Goal: Task Accomplishment & Management: Manage account settings

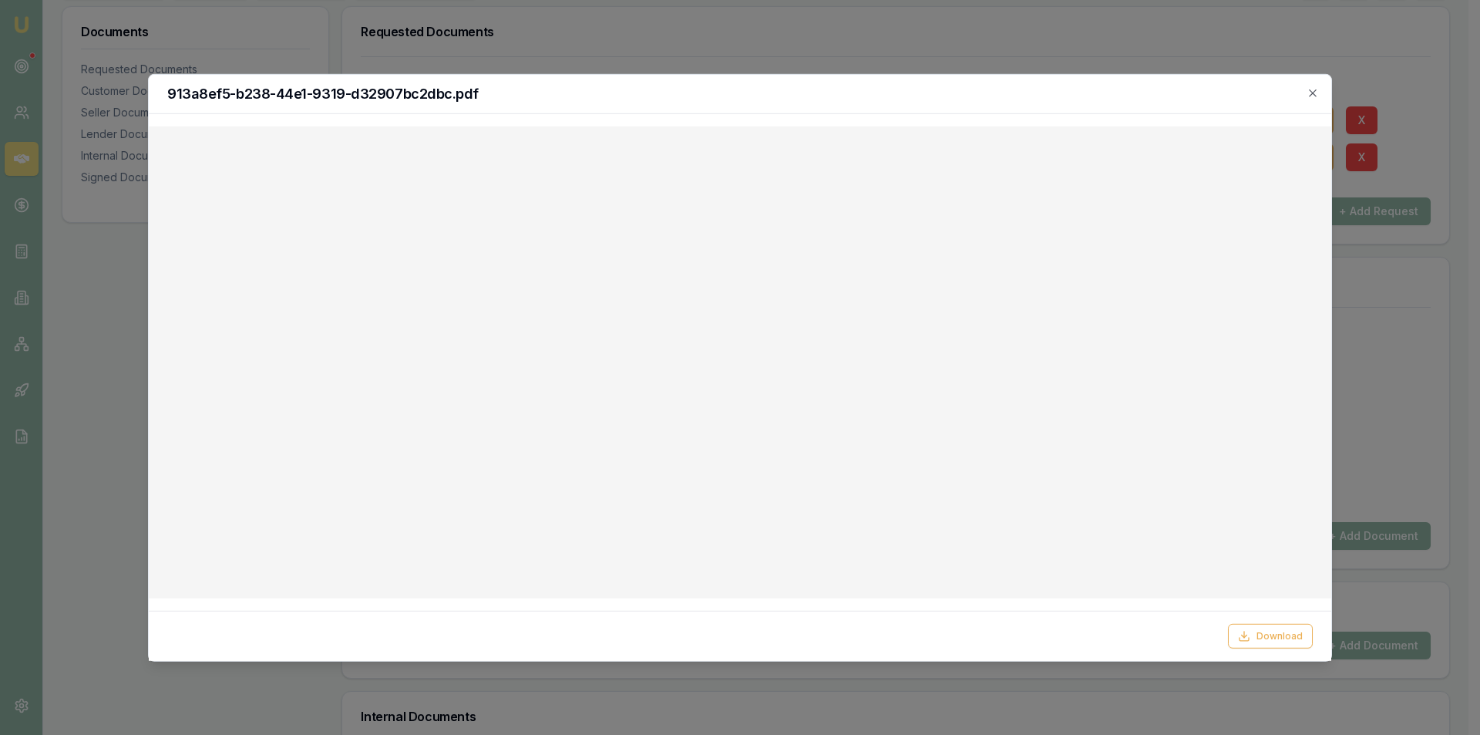
click at [968, 30] on div at bounding box center [740, 367] width 1480 height 735
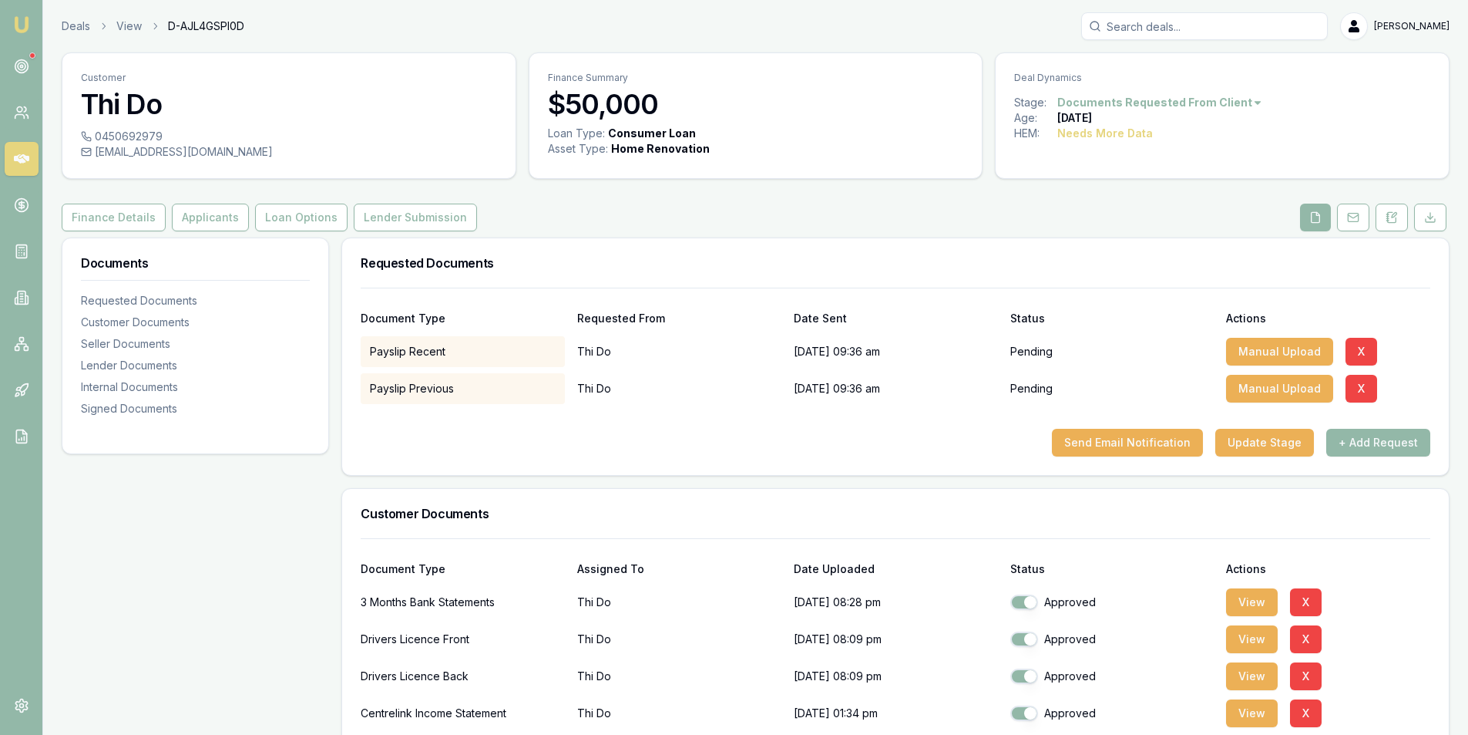
click at [1197, 27] on input "Search deals" at bounding box center [1204, 26] width 247 height 28
type input "B"
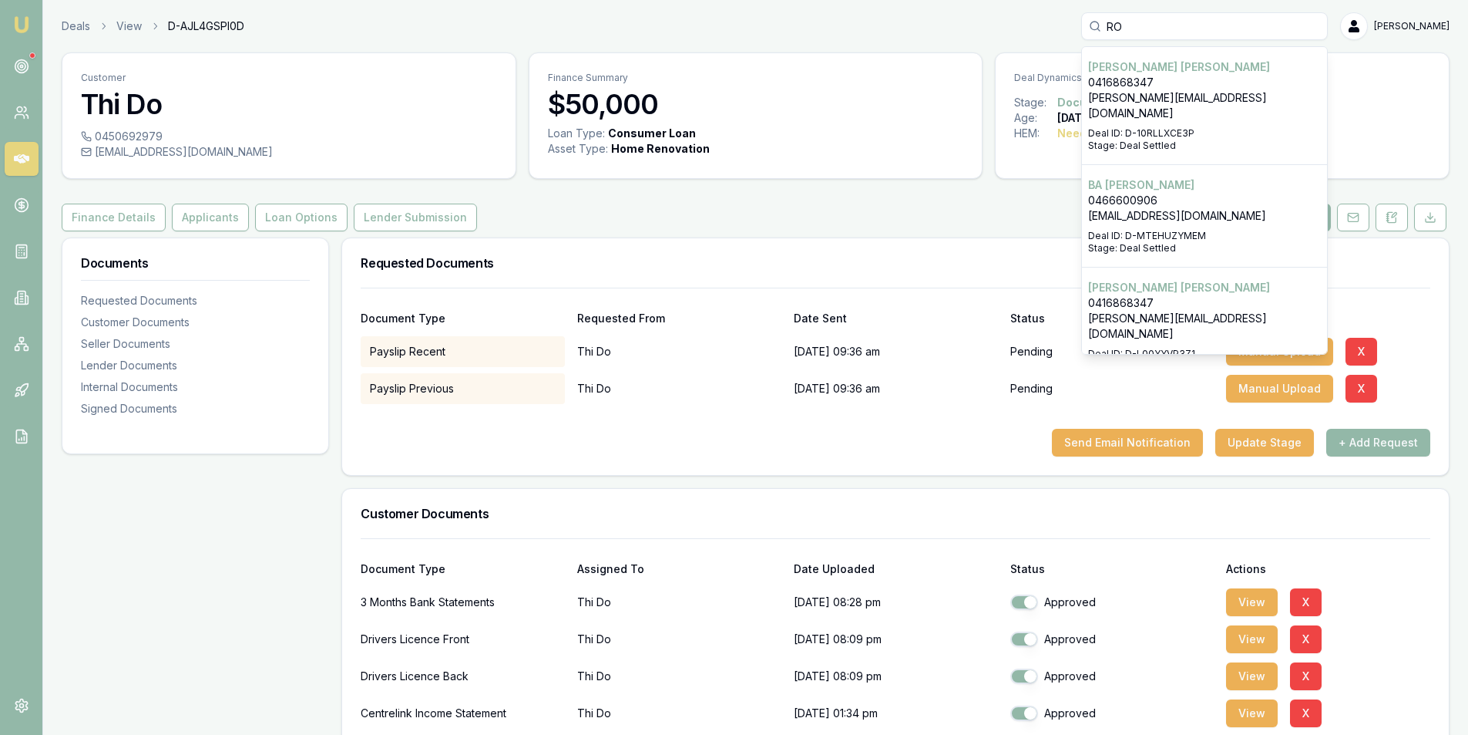
type input "RO"
click at [1199, 98] on p "bernie@kiaoracattle.com.au" at bounding box center [1204, 105] width 233 height 31
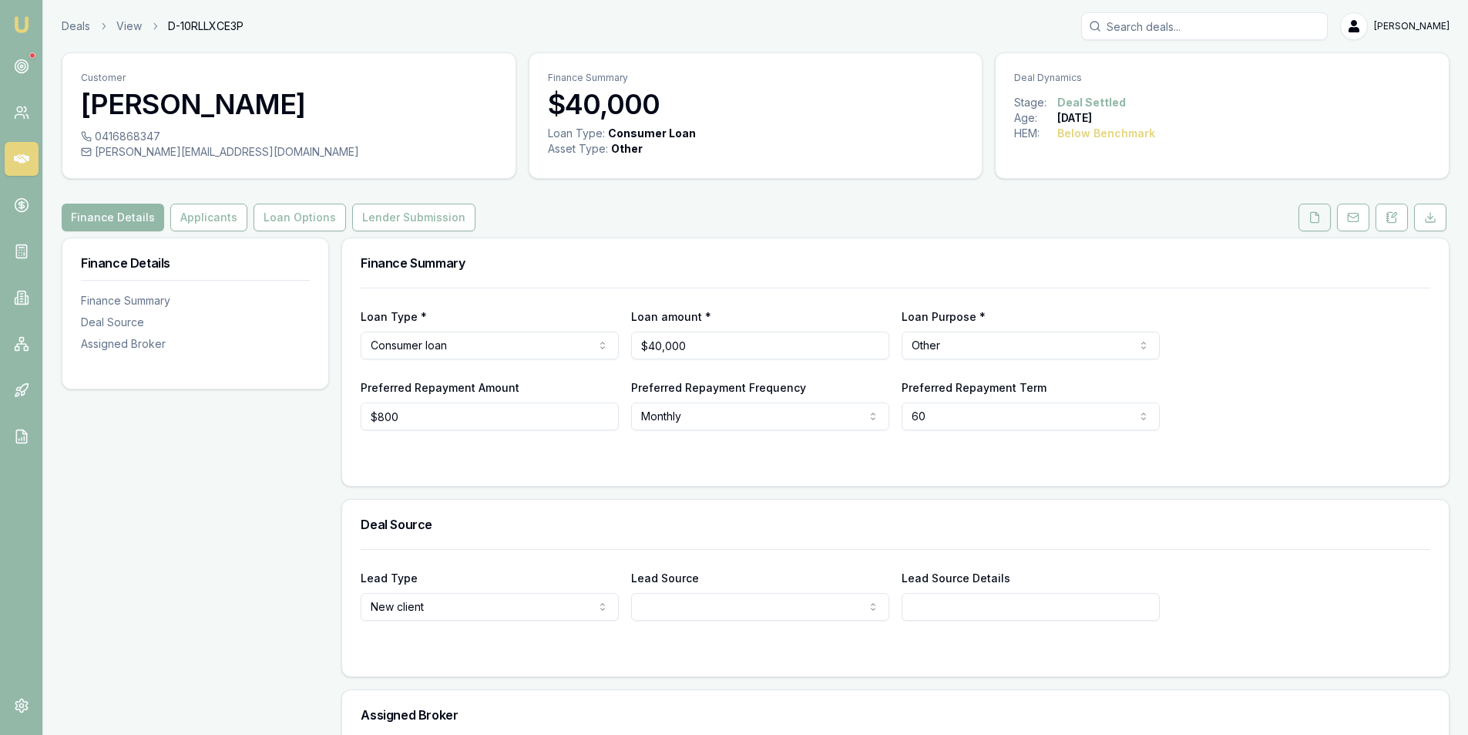
click at [1325, 220] on button at bounding box center [1315, 217] width 32 height 28
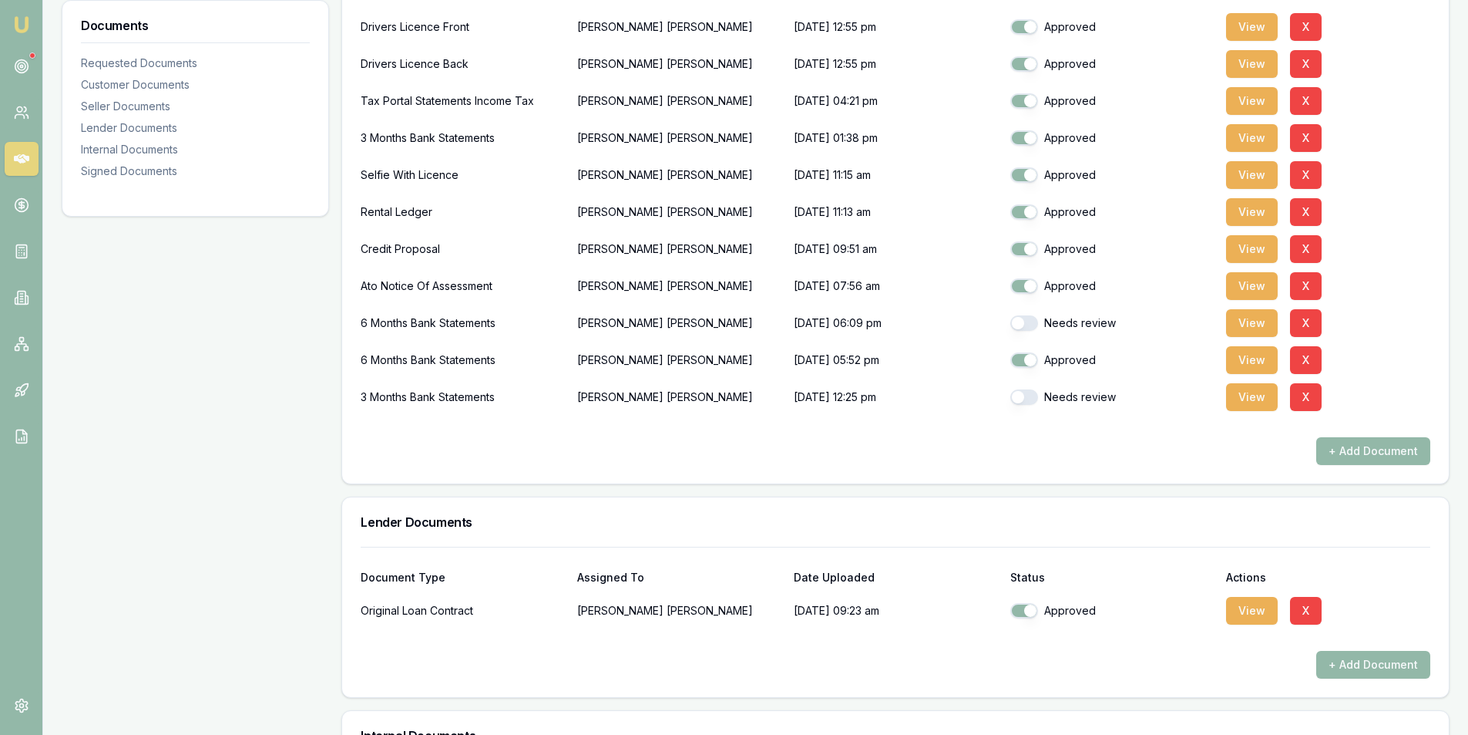
scroll to position [462, 0]
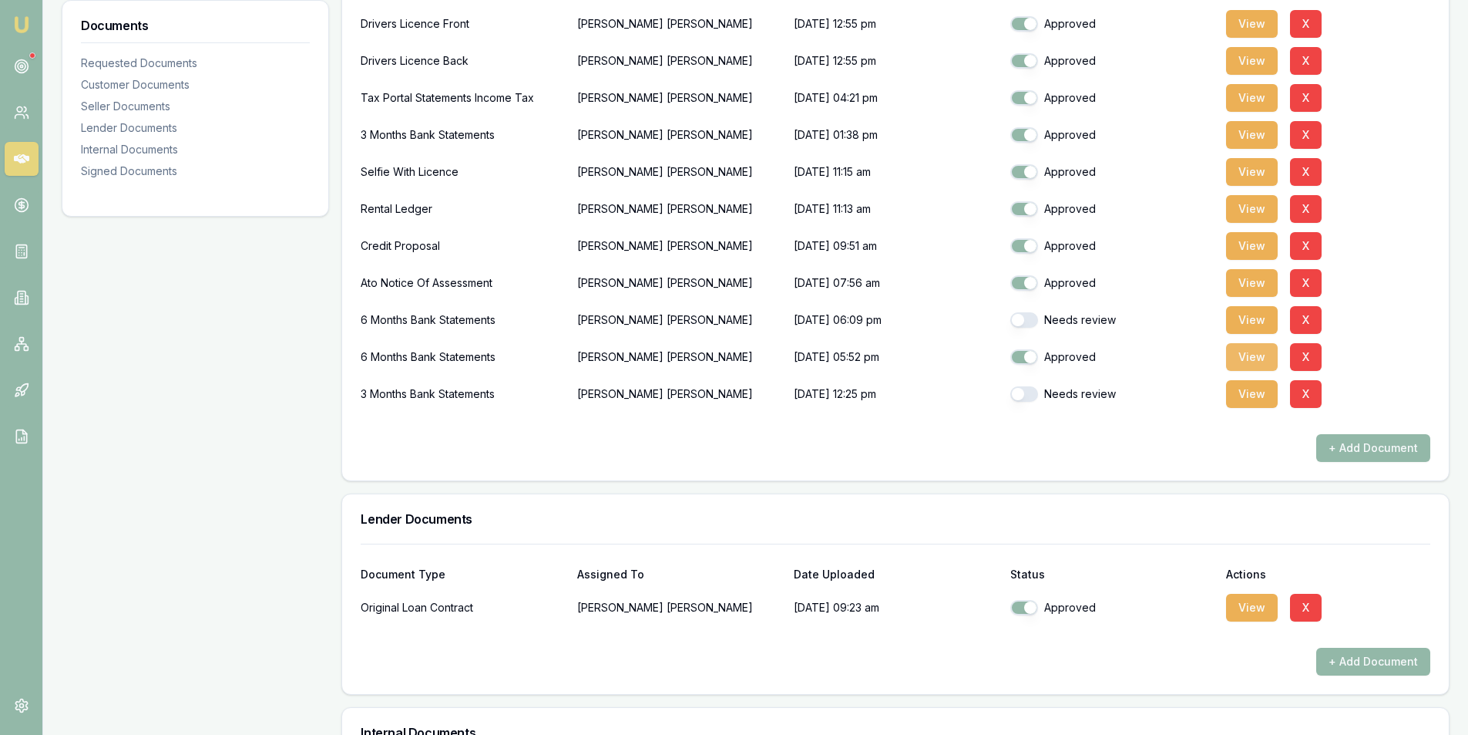
click at [1256, 357] on button "View" at bounding box center [1252, 357] width 52 height 28
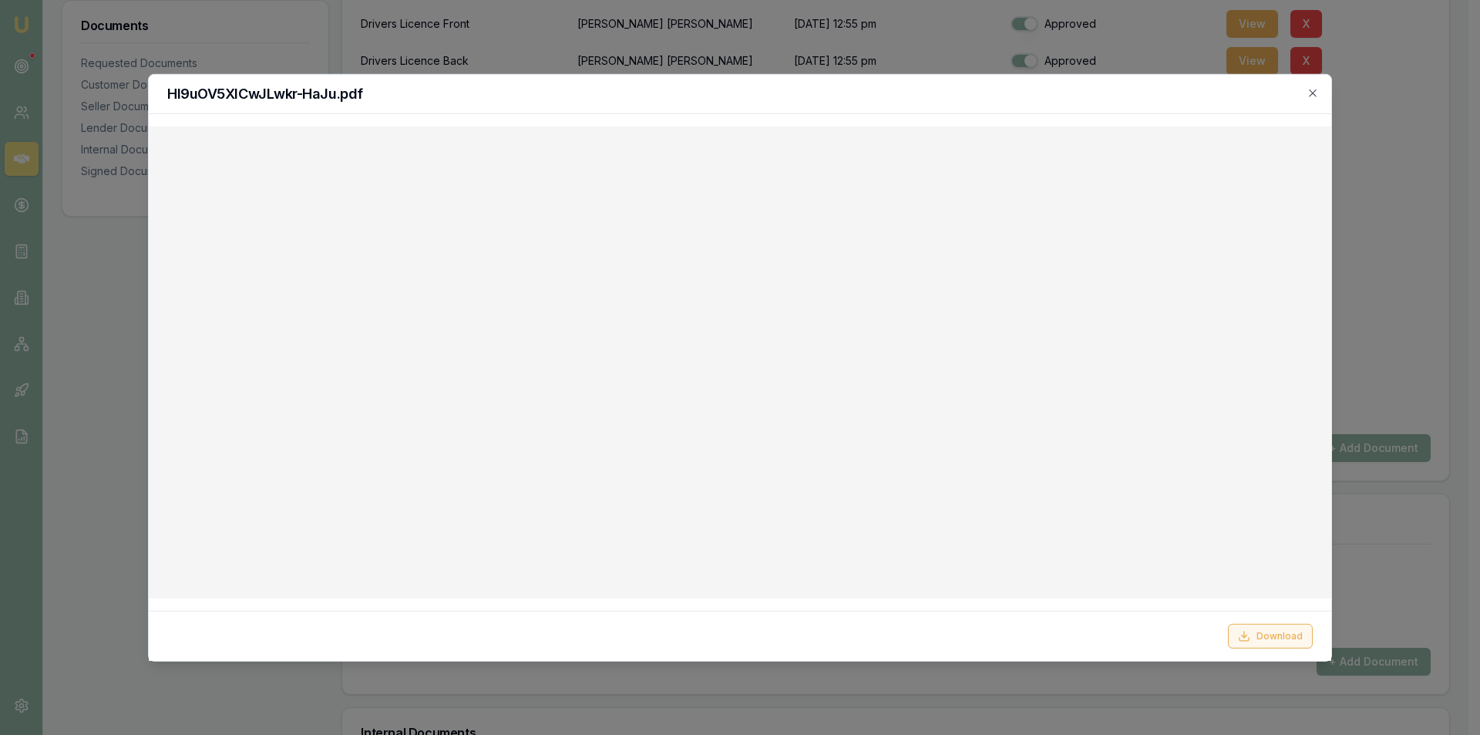
click at [1279, 637] on button "Download" at bounding box center [1270, 636] width 85 height 25
click at [1309, 91] on icon "button" at bounding box center [1312, 92] width 12 height 12
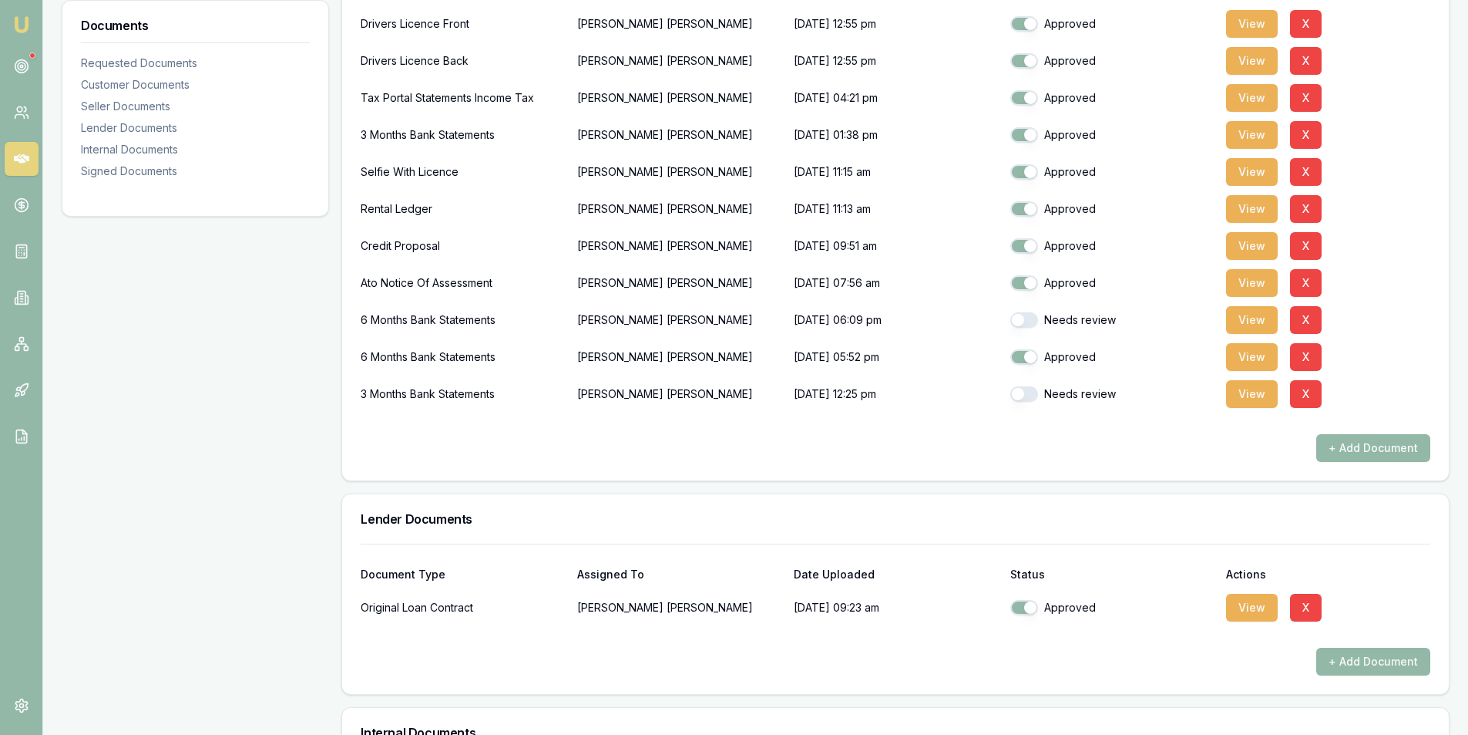
click at [868, 481] on div "Requested Documents Update Stage + Add Request Customer Documents Document Type…" at bounding box center [895, 522] width 1108 height 1494
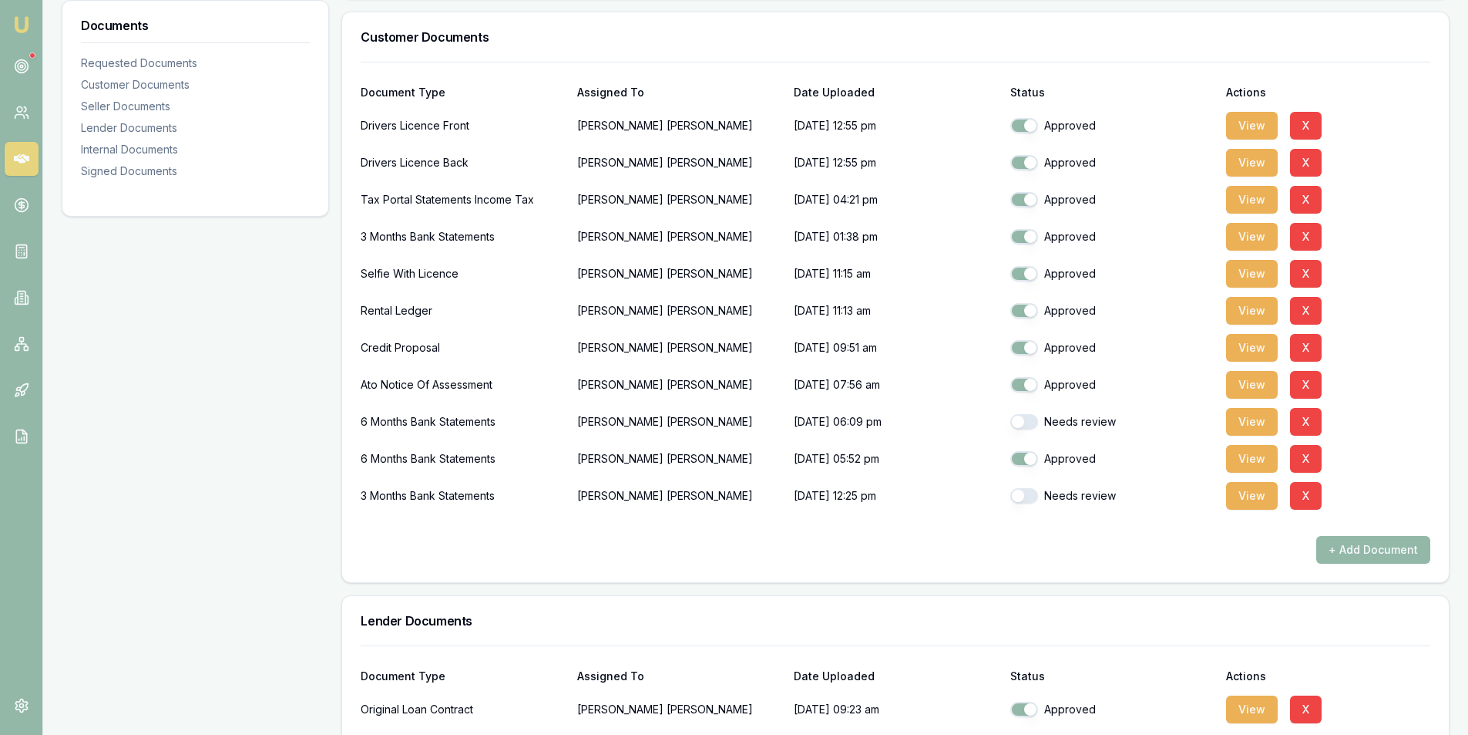
scroll to position [385, 0]
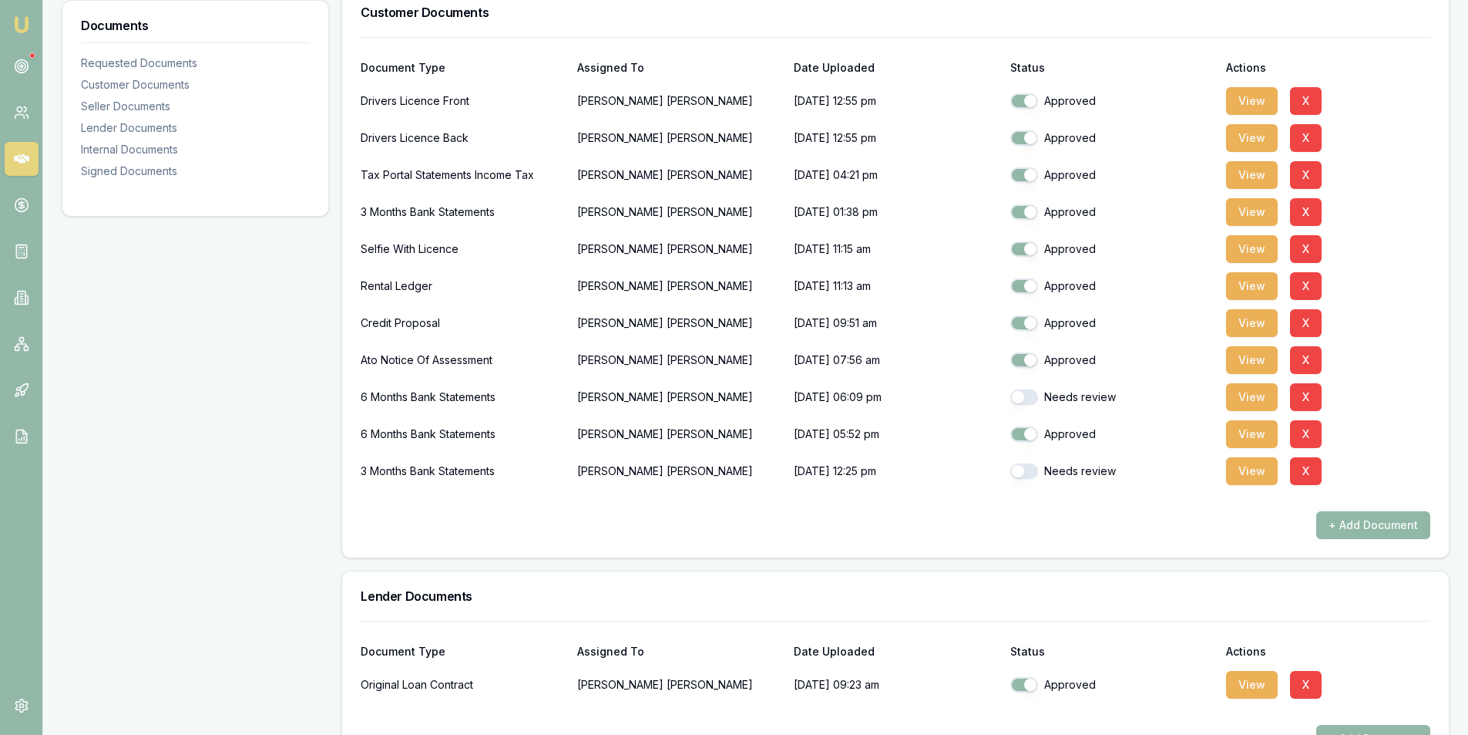
click at [1405, 527] on button "+ Add Document" at bounding box center [1373, 525] width 114 height 28
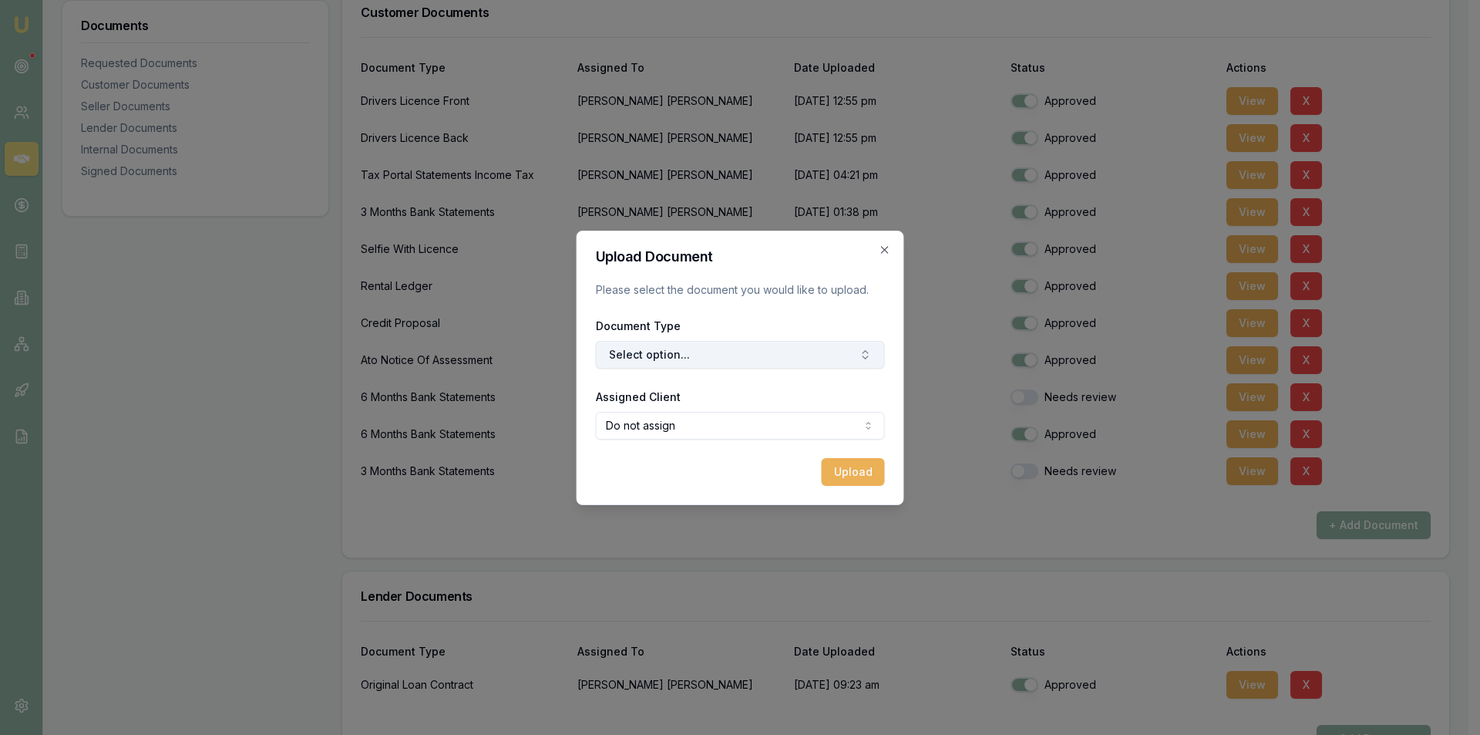
click at [659, 355] on button "Select option..." at bounding box center [740, 355] width 289 height 28
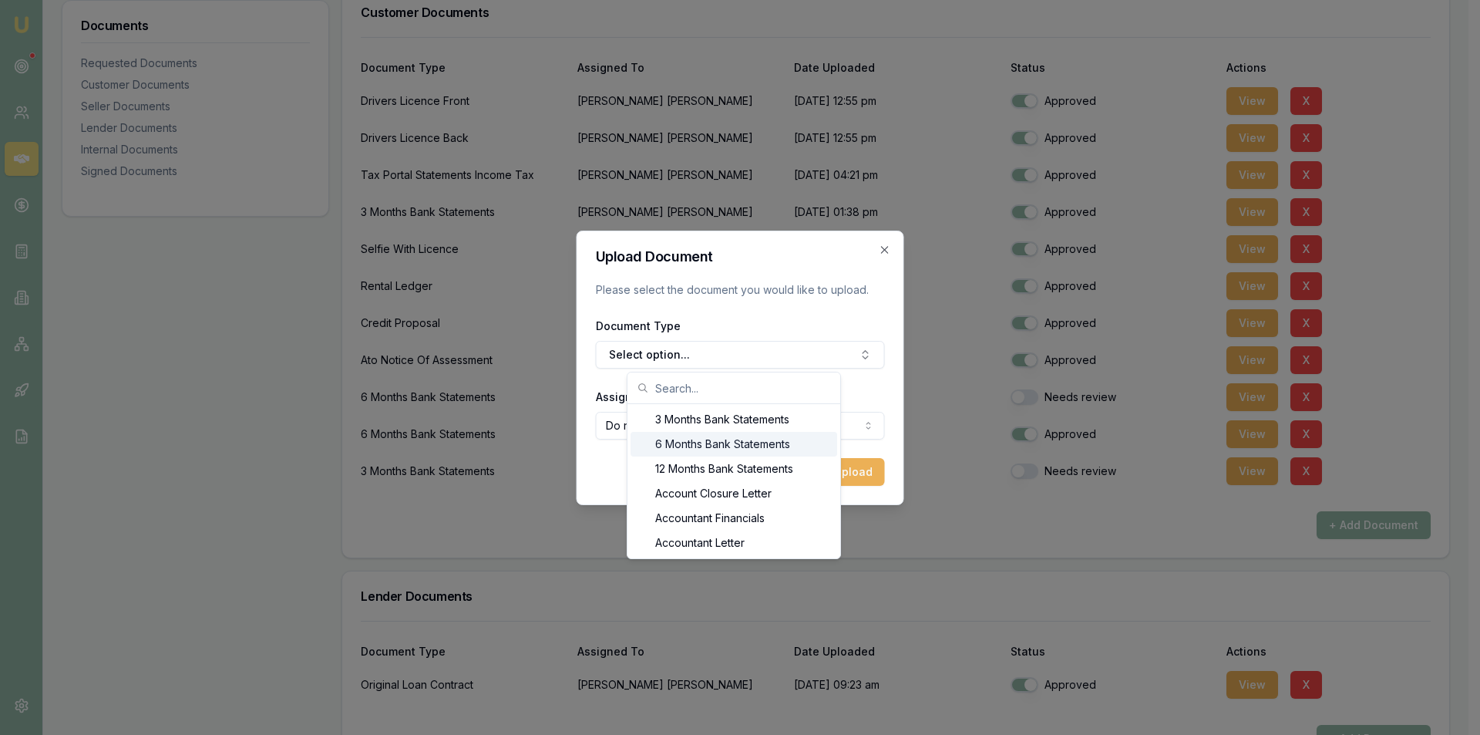
click at [685, 449] on div "6 Months Bank Statements" at bounding box center [733, 444] width 207 height 25
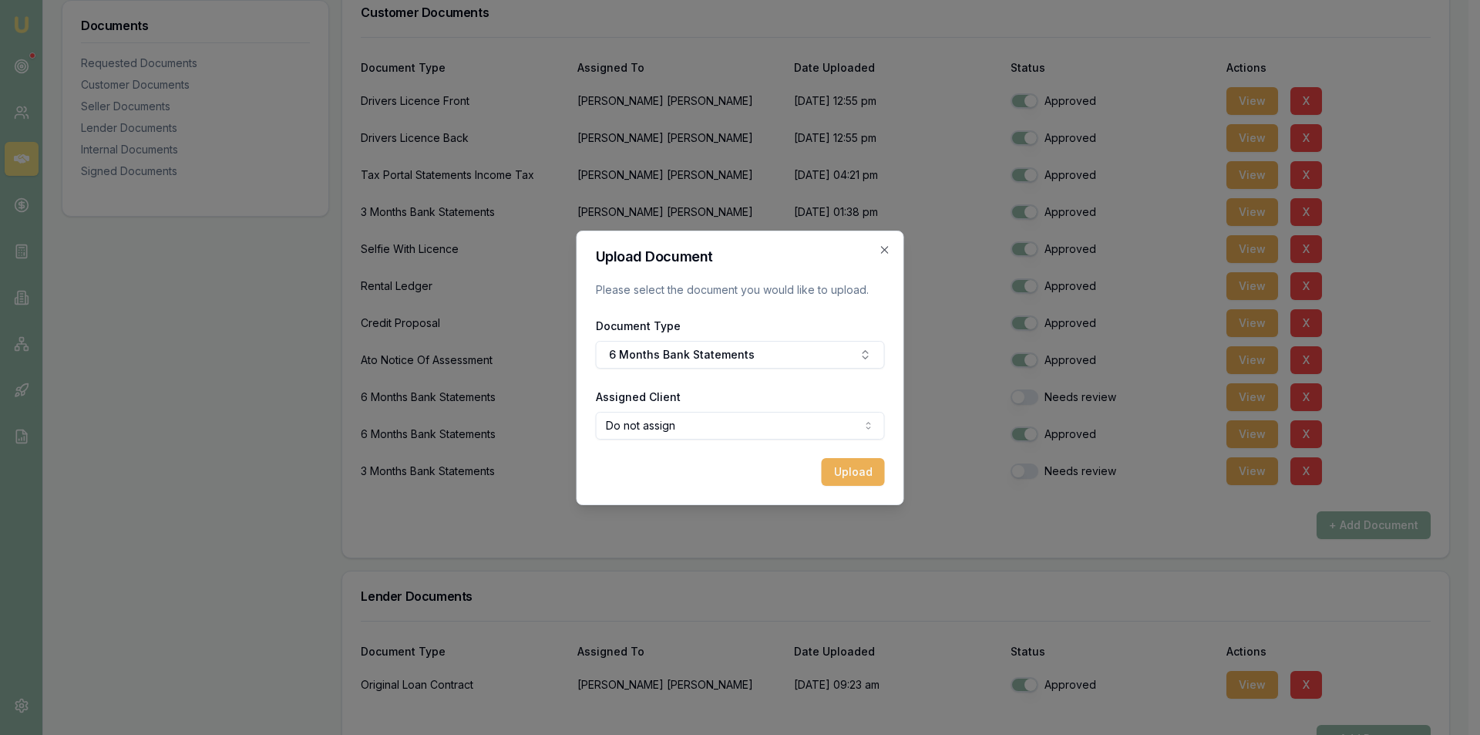
select select "U-MUYH0CFY0R"
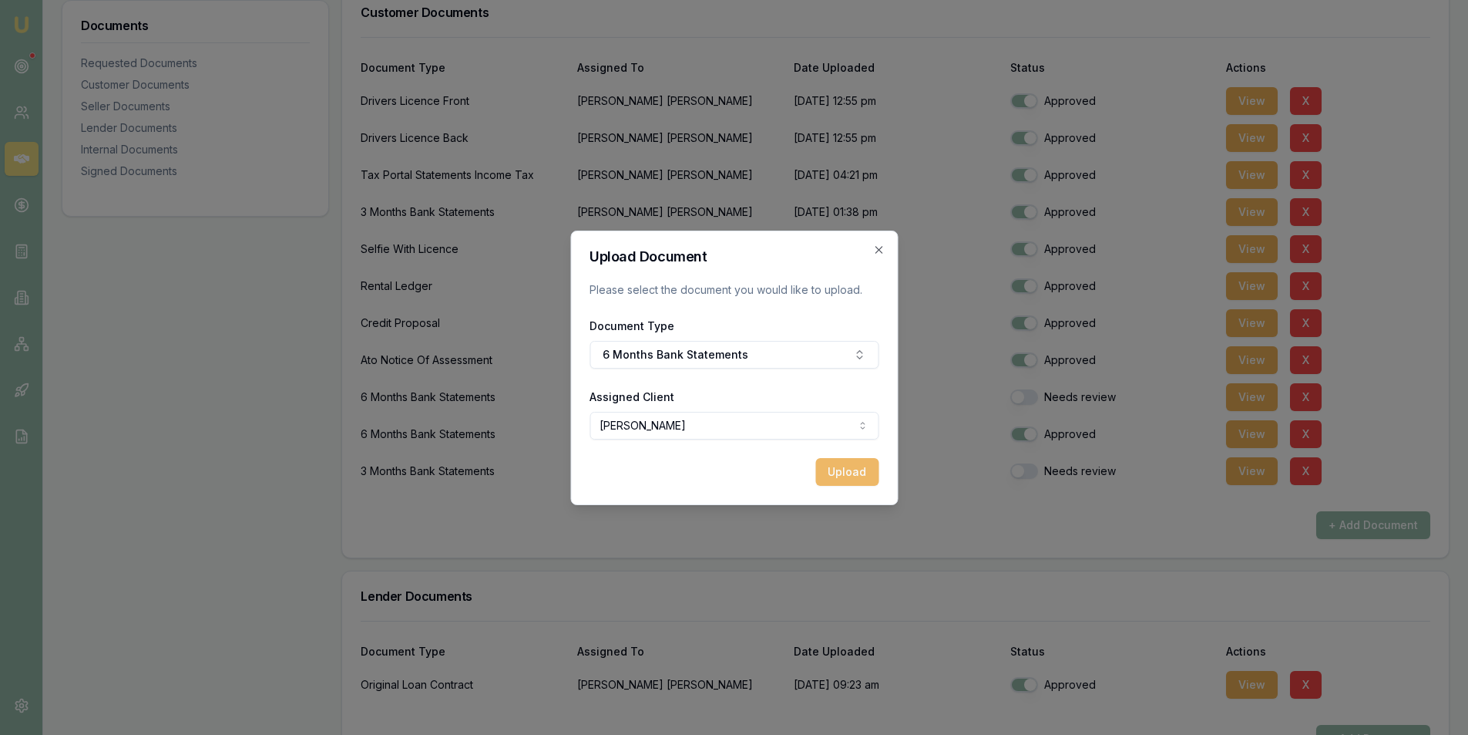
click at [855, 478] on button "Upload" at bounding box center [846, 472] width 63 height 28
click at [879, 247] on icon "button" at bounding box center [878, 250] width 12 height 12
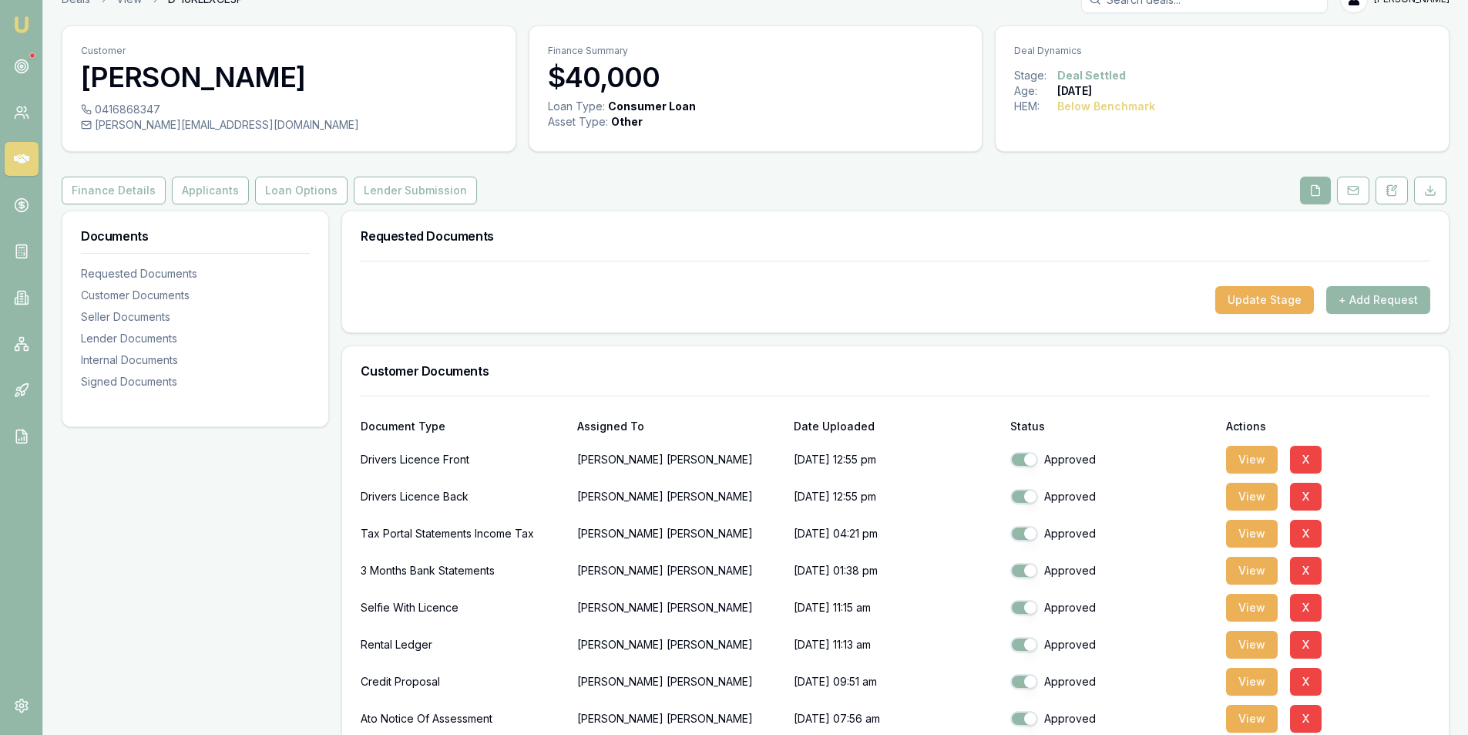
scroll to position [0, 0]
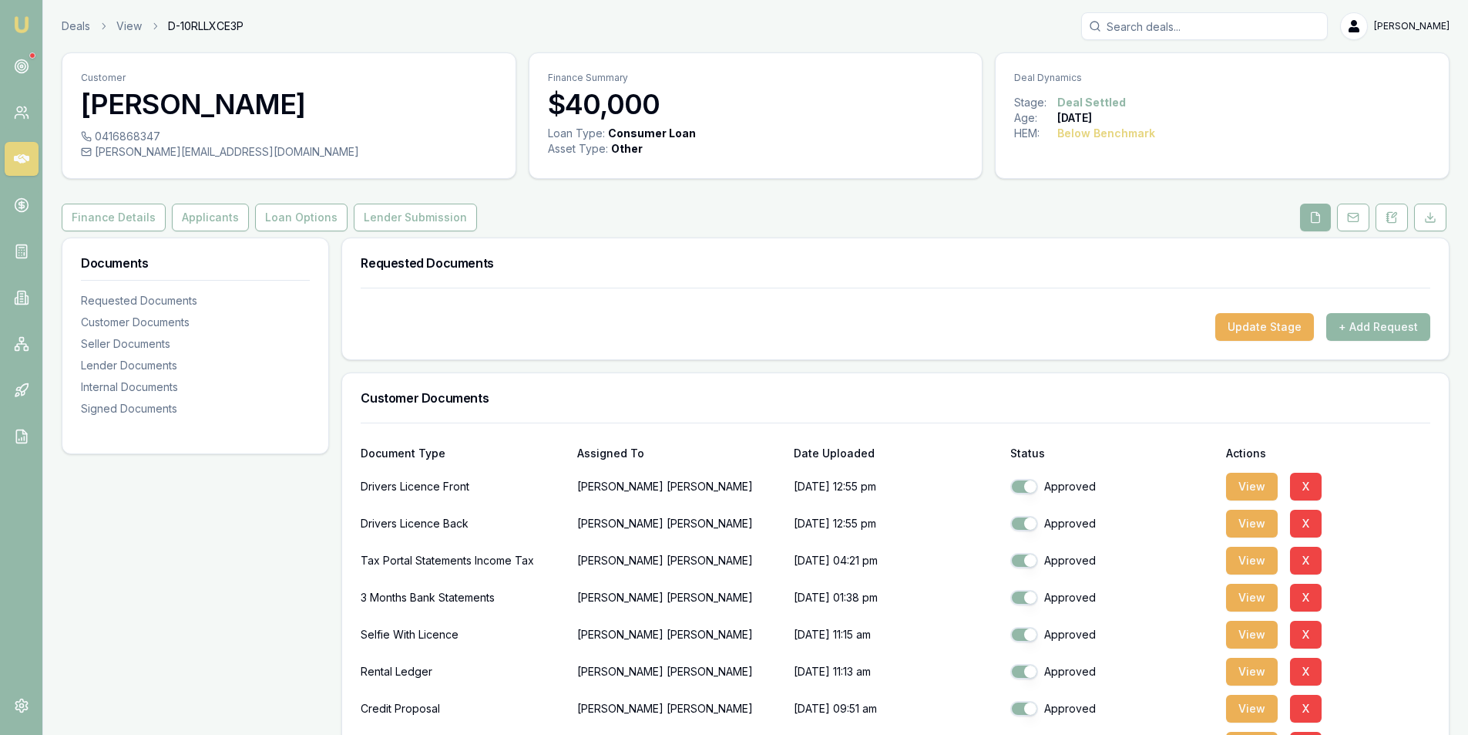
click at [1387, 330] on button "+ Add Request" at bounding box center [1378, 327] width 104 height 28
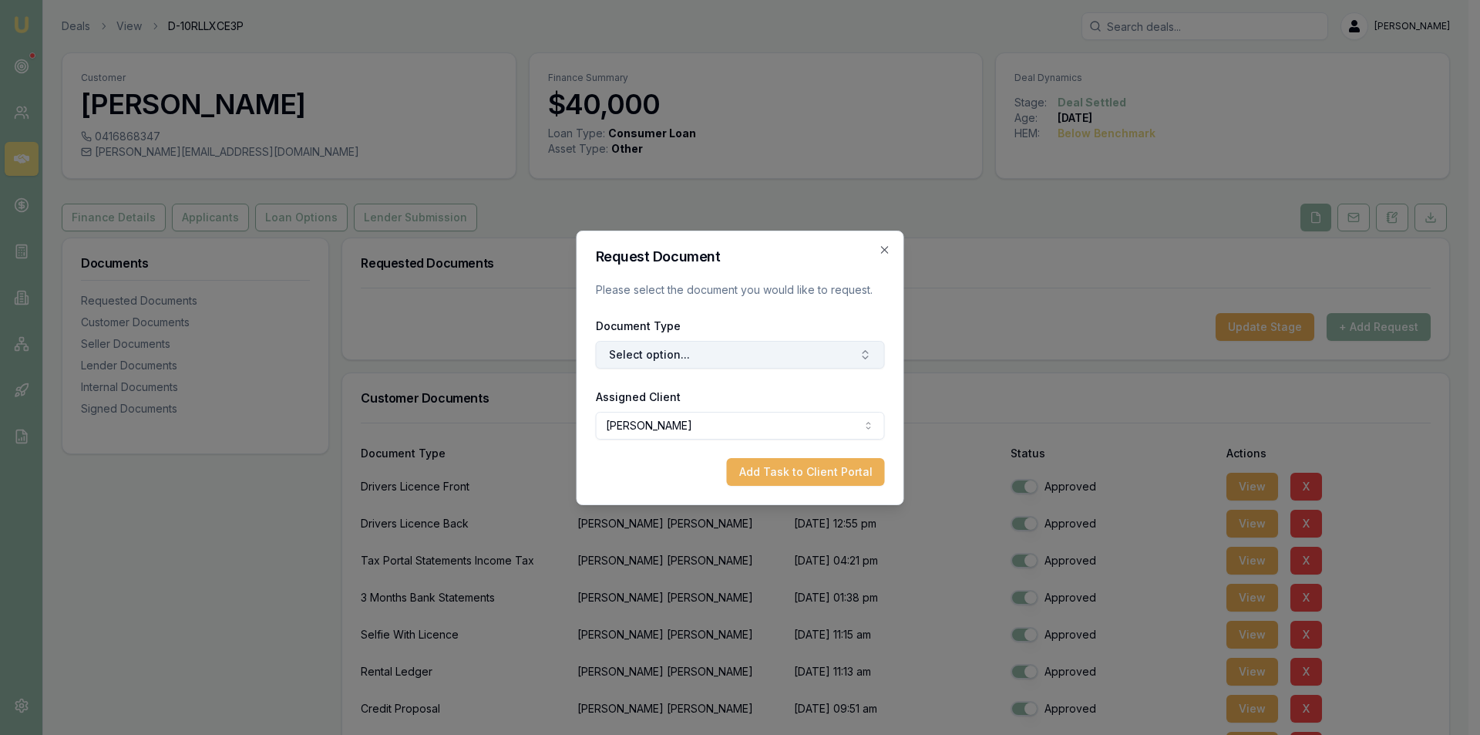
click at [692, 358] on button "Select option..." at bounding box center [740, 355] width 289 height 28
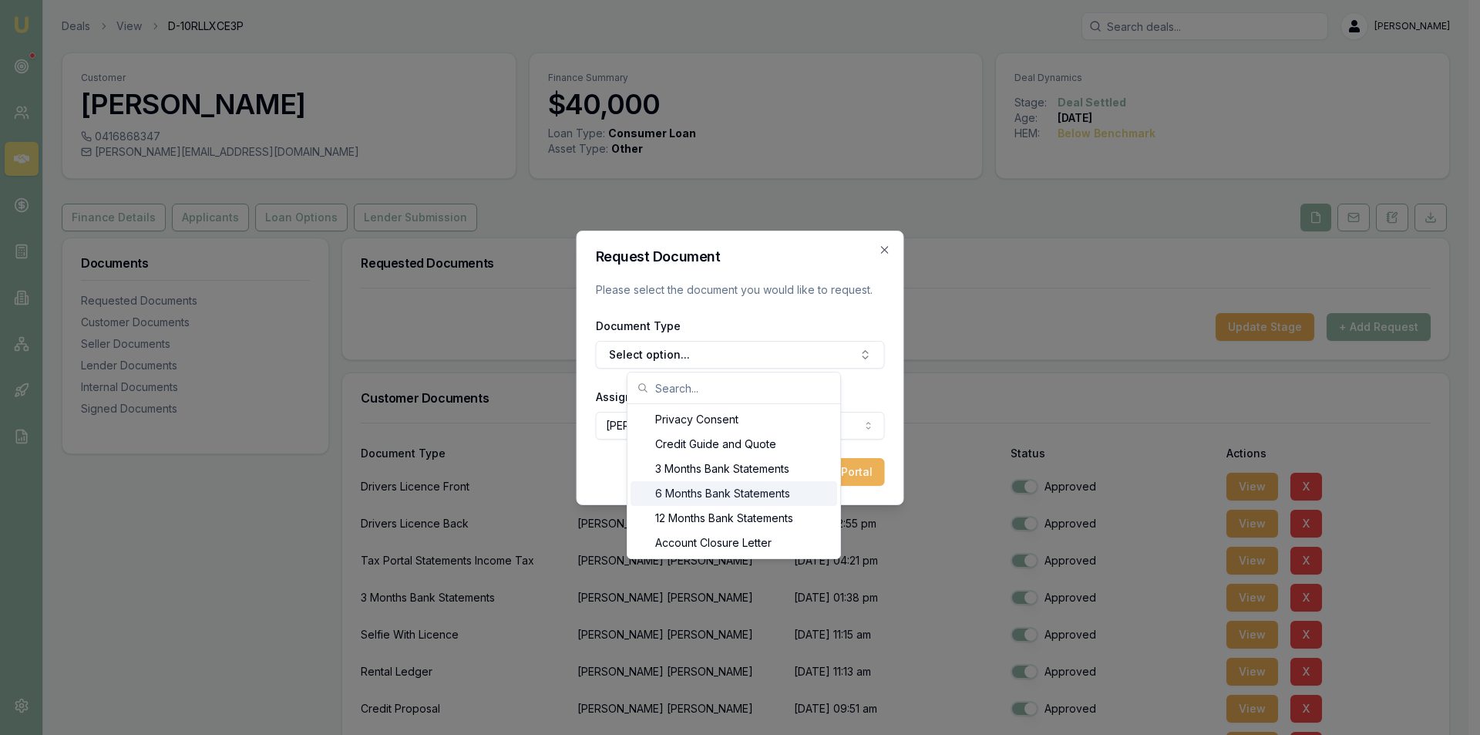
click at [698, 494] on div "6 Months Bank Statements" at bounding box center [733, 493] width 207 height 25
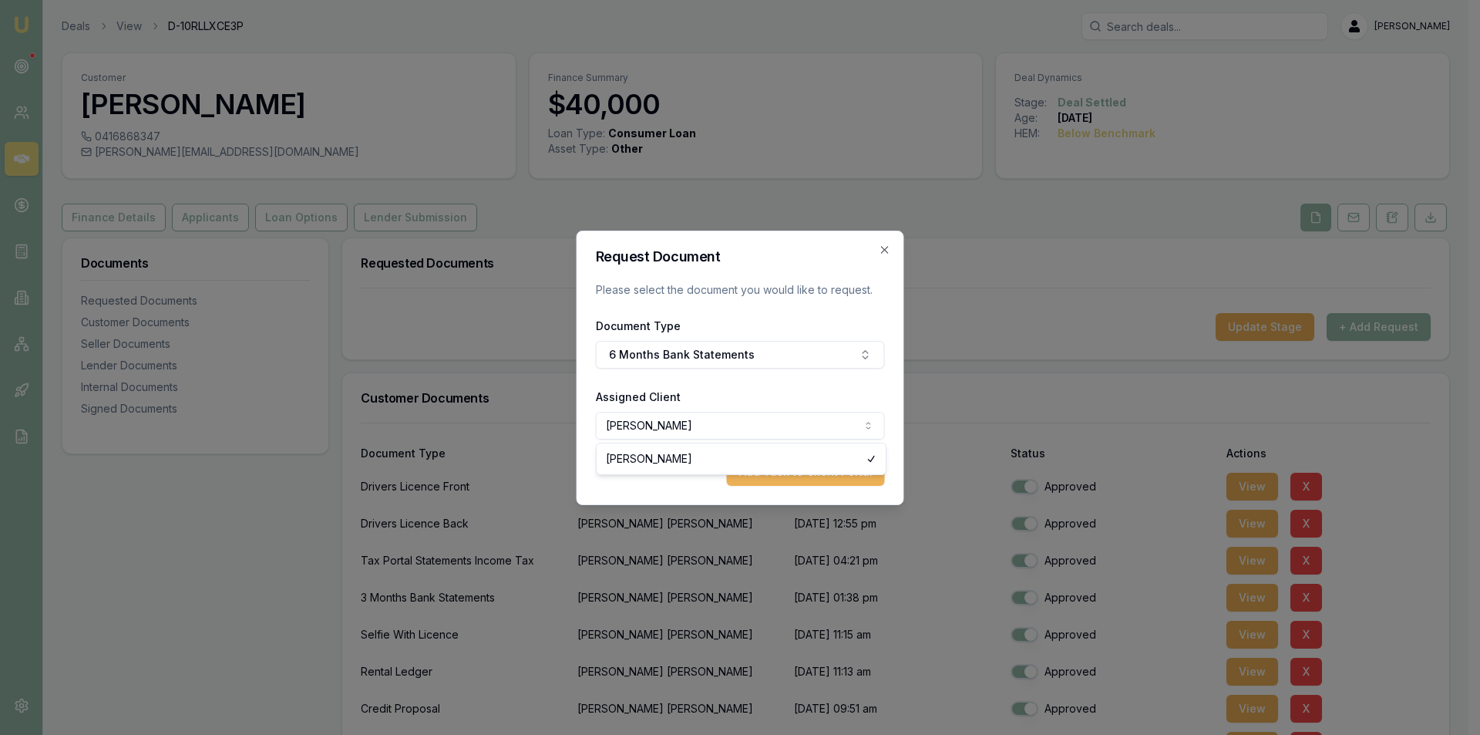
click at [694, 420] on body "Emu Broker Deals View D-10RLLXCE3P Steven Nguyen Toggle Menu Customer Bernard R…" at bounding box center [734, 367] width 1468 height 735
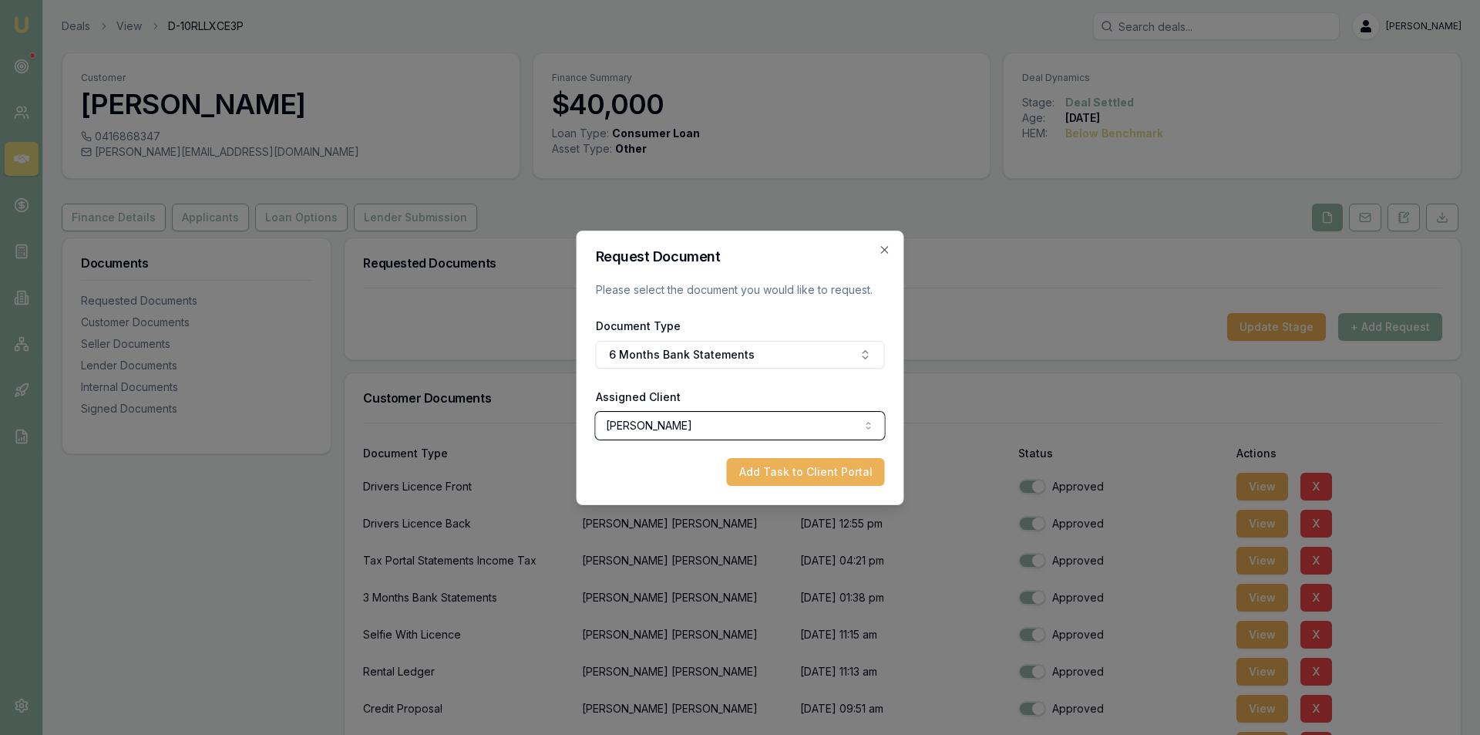
click at [675, 496] on body "Emu Broker Deals View D-10RLLXCE3P Steven Nguyen Toggle Menu Customer Bernard R…" at bounding box center [740, 367] width 1480 height 735
click at [770, 473] on button "Add Task to Client Portal" at bounding box center [800, 472] width 158 height 28
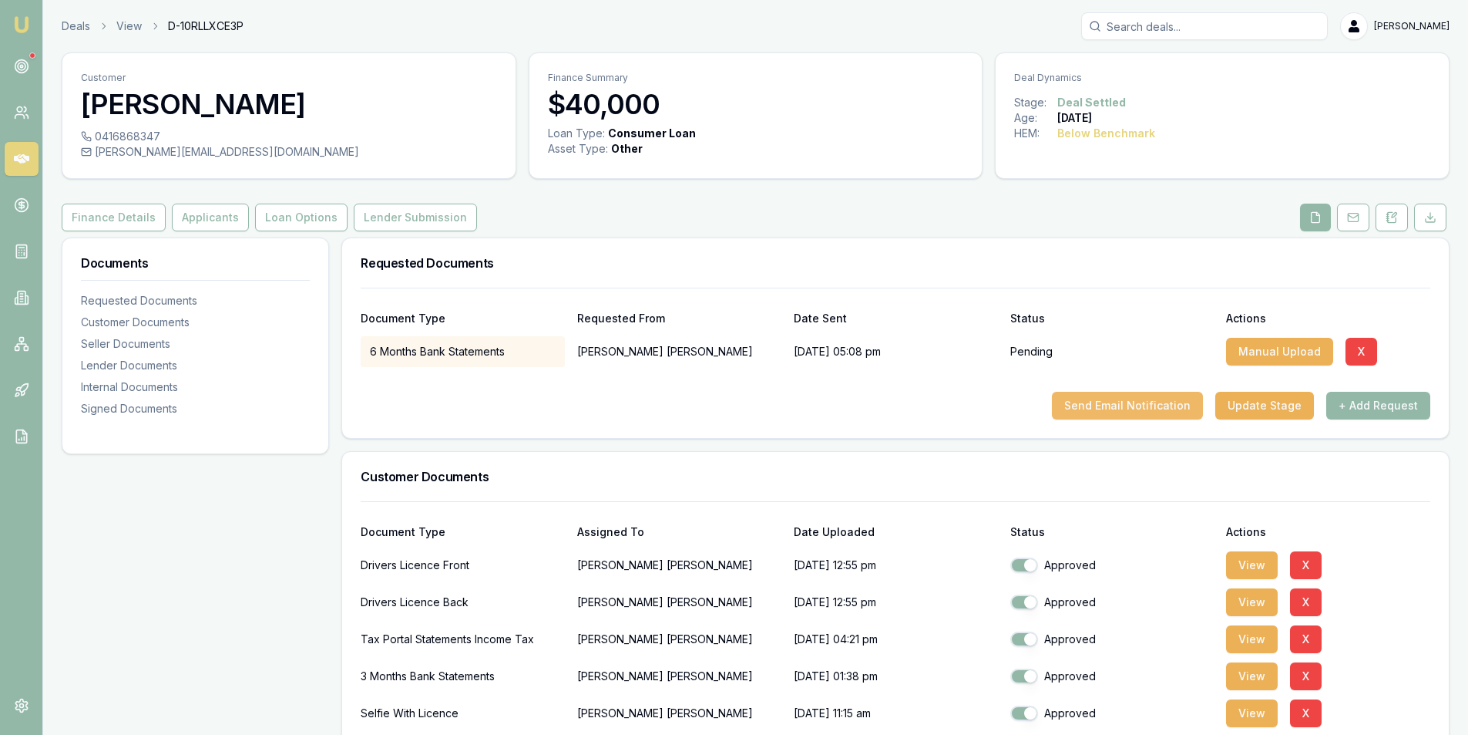
click at [1144, 403] on button "Send Email Notification" at bounding box center [1127, 406] width 151 height 28
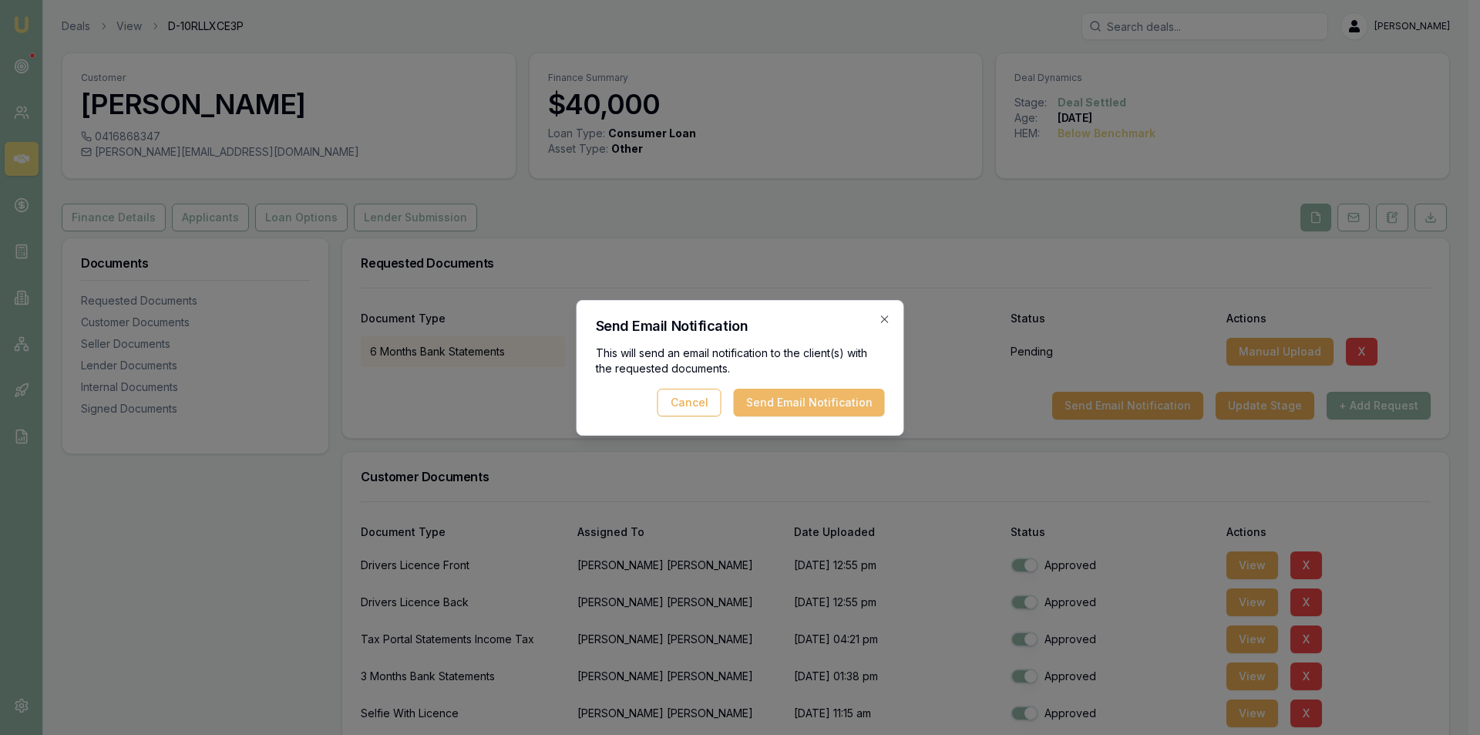
click at [815, 408] on button "Send Email Notification" at bounding box center [809, 402] width 151 height 28
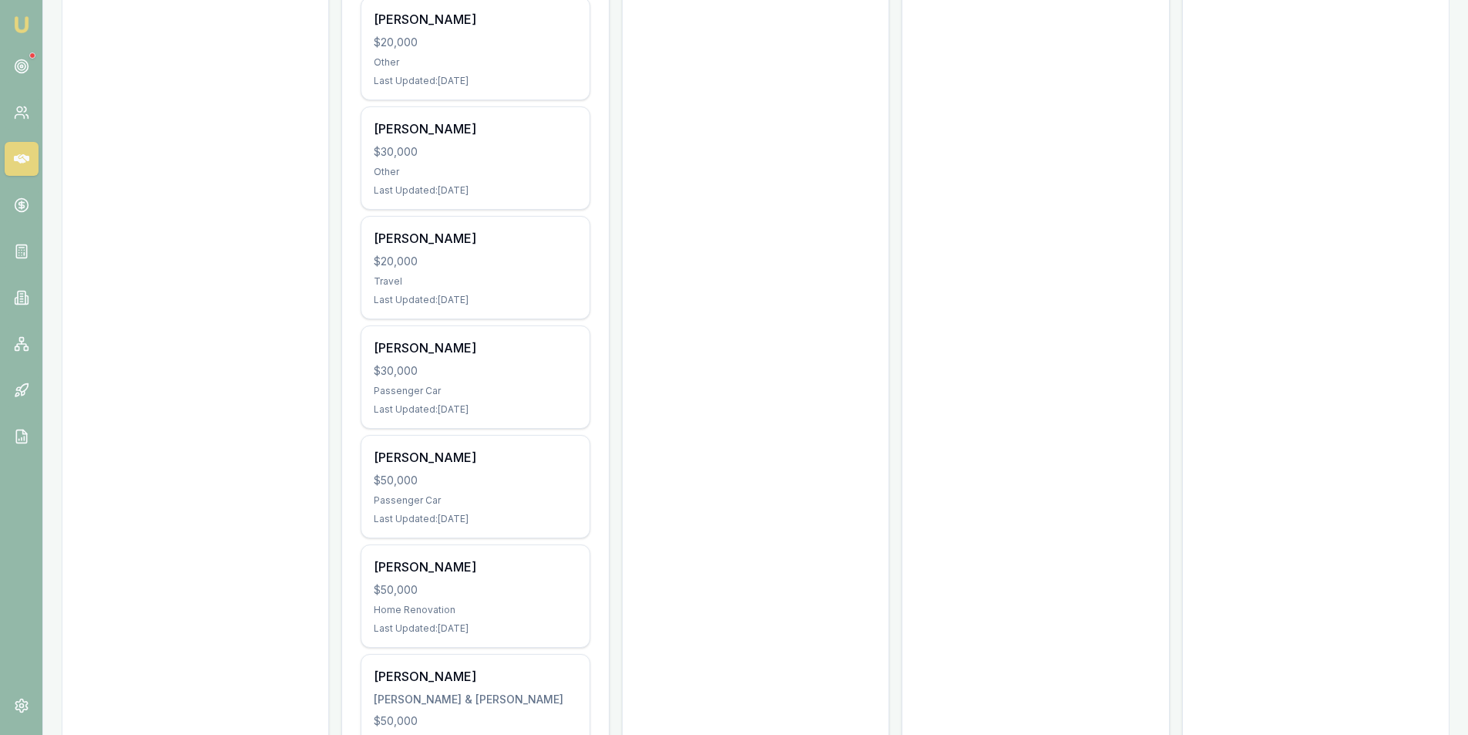
scroll to position [1382, 0]
